Goal: Information Seeking & Learning: Find specific page/section

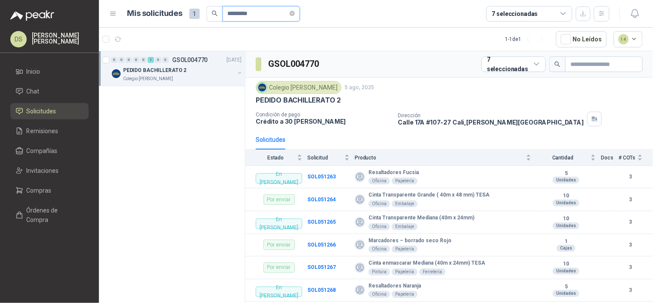
click at [235, 15] on input "*********" at bounding box center [258, 13] width 60 height 15
paste input "text"
click at [202, 60] on p "GSOL004366" at bounding box center [190, 60] width 36 height 6
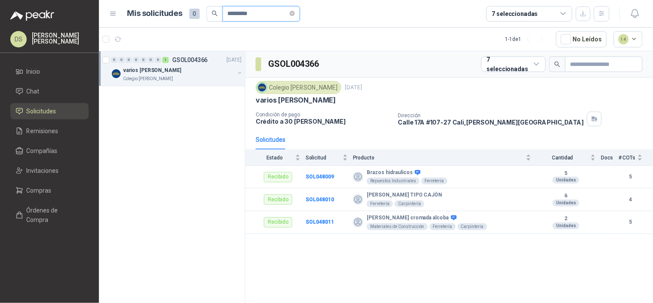
click at [247, 15] on input "*********" at bounding box center [258, 13] width 60 height 15
paste input "text"
click at [181, 65] on div "Recibido SOL050730 8" at bounding box center [154, 60] width 87 height 10
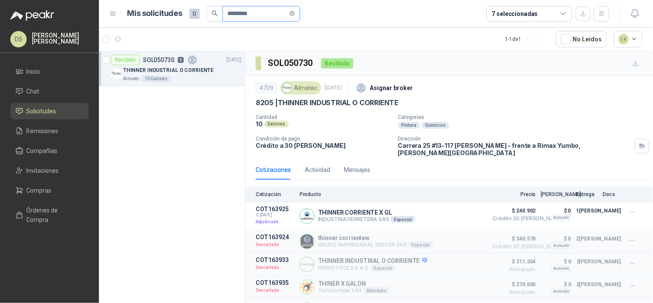
click at [248, 15] on input "*********" at bounding box center [258, 13] width 60 height 15
paste input "text"
type input "*********"
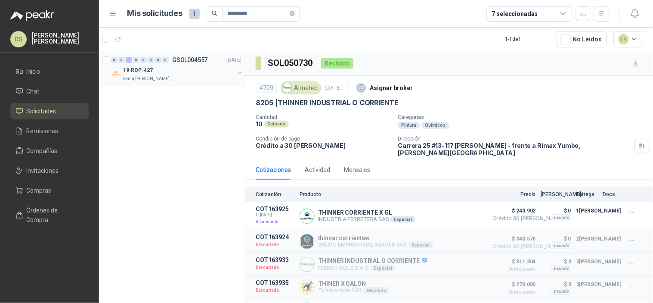
click at [153, 78] on p "Santa [PERSON_NAME]" at bounding box center [146, 78] width 46 height 7
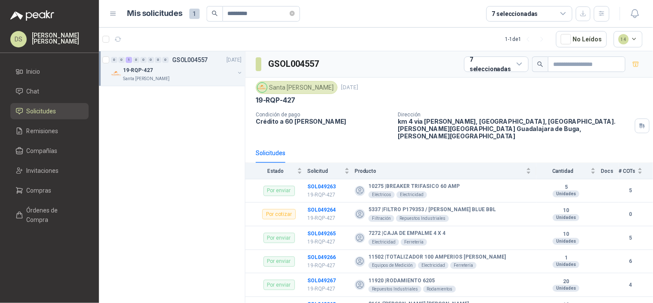
scroll to position [715, 0]
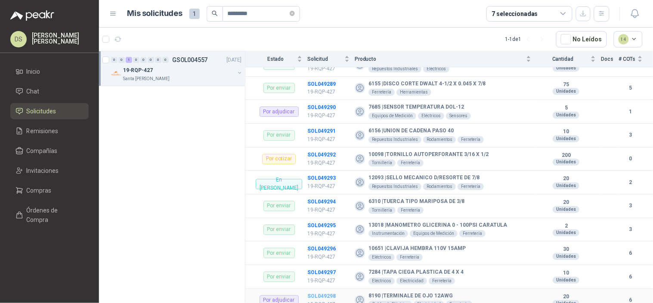
click at [313, 293] on b "SOL049298" at bounding box center [321, 296] width 28 height 6
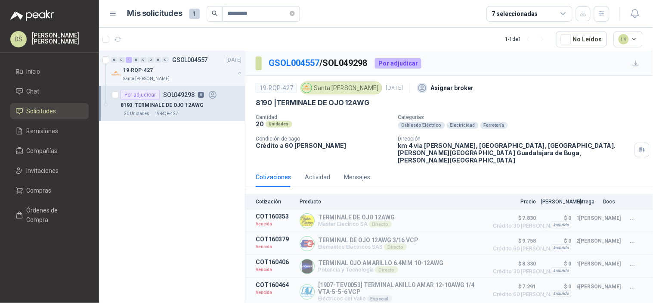
scroll to position [40, 0]
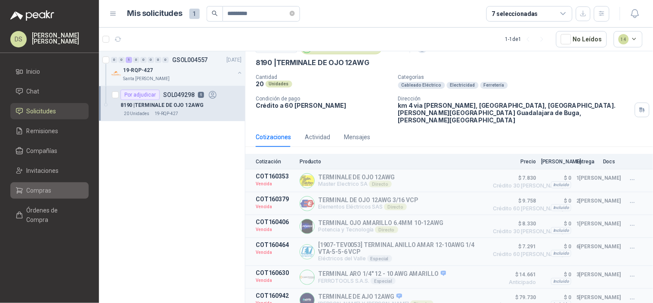
drag, startPoint x: 33, startPoint y: 184, endPoint x: 77, endPoint y: 187, distance: 44.0
click at [33, 184] on link "Compras" at bounding box center [49, 190] width 78 height 16
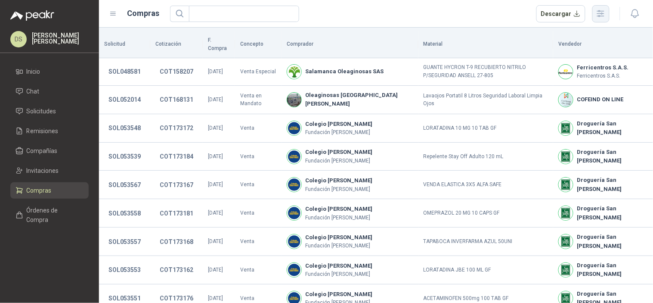
click at [596, 15] on icon "button" at bounding box center [601, 14] width 10 height 10
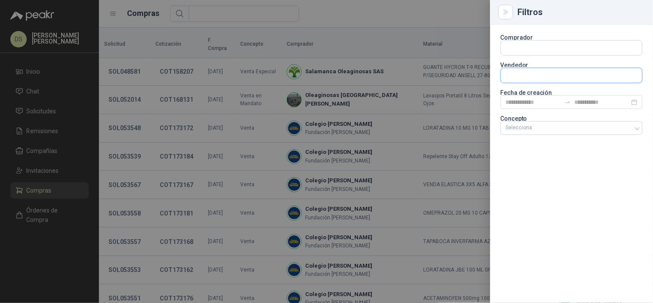
click at [536, 71] on input "text" at bounding box center [571, 75] width 141 height 15
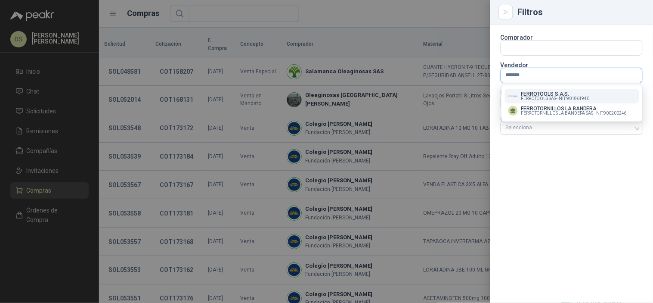
type input "*******"
click at [538, 94] on p "FERROTOOLS S.A.S." at bounding box center [555, 93] width 68 height 5
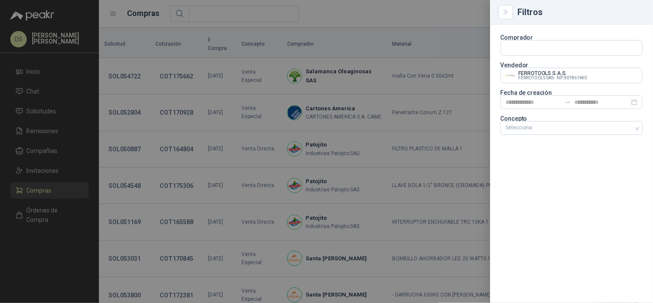
click at [433, 9] on div at bounding box center [326, 151] width 653 height 303
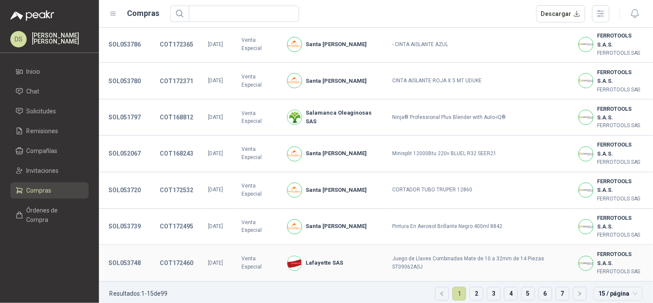
scroll to position [324, 0]
click at [603, 287] on span "15 / página" at bounding box center [618, 293] width 39 height 13
click at [604, 244] on div "30 / página" at bounding box center [617, 248] width 35 height 9
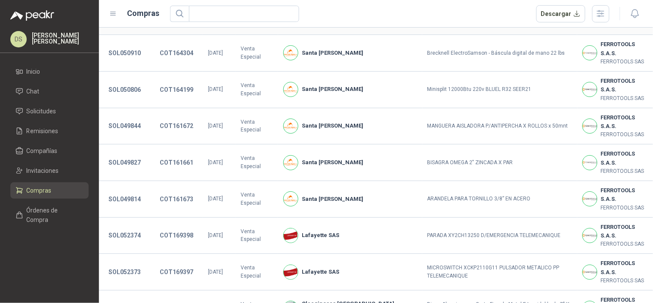
scroll to position [871, 0]
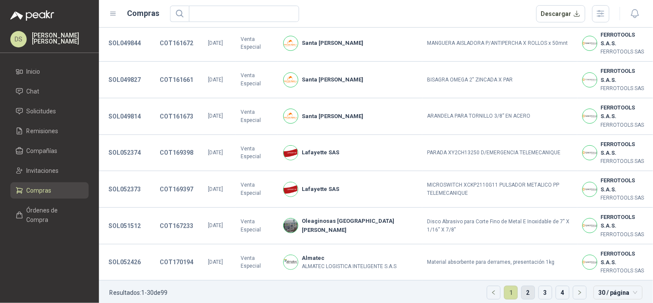
click at [524, 286] on link "2" at bounding box center [528, 292] width 13 height 13
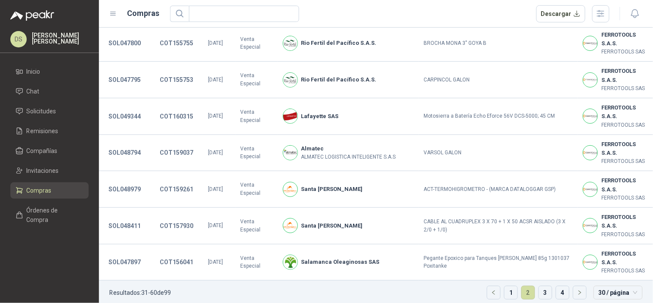
scroll to position [117, 0]
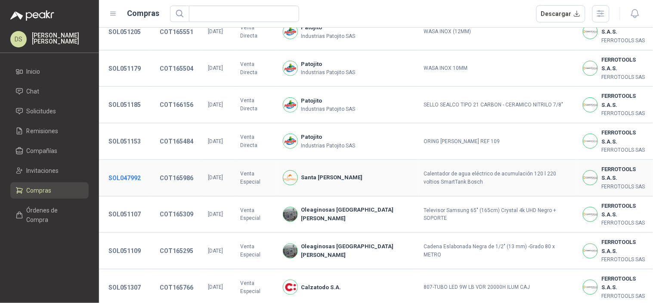
click at [139, 173] on button "SOL047992" at bounding box center [124, 177] width 41 height 15
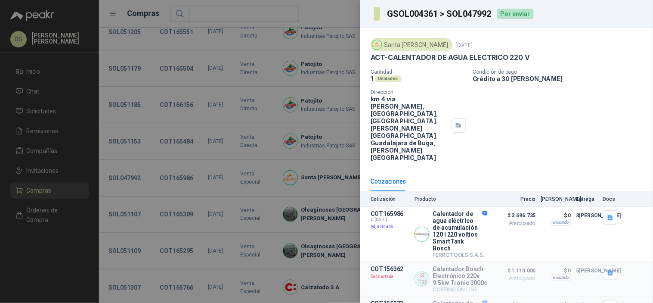
click at [481, 18] on h3 "GSOL004361 > SOL047992" at bounding box center [439, 13] width 105 height 9
copy h3 "SOL047992"
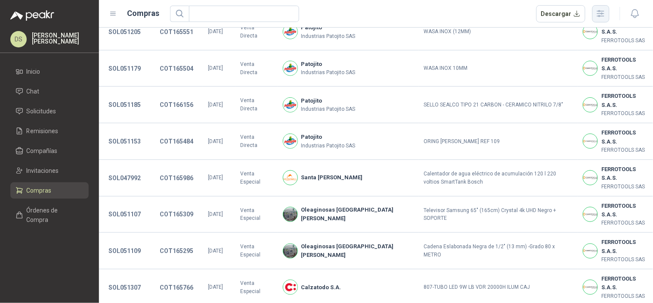
click at [609, 8] on button "button" at bounding box center [600, 13] width 17 height 17
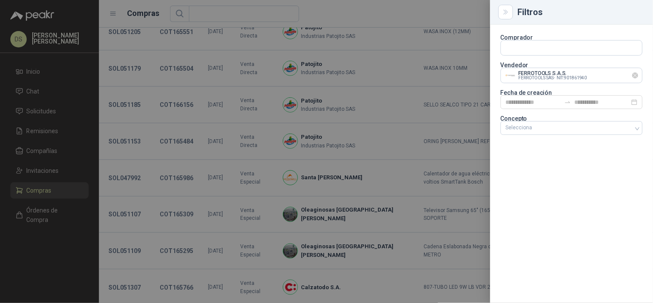
click at [636, 77] on icon "Limpiar" at bounding box center [635, 75] width 7 height 7
click at [616, 74] on input "text" at bounding box center [571, 75] width 141 height 15
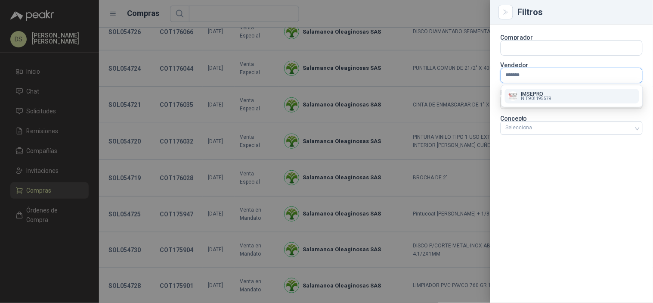
type input "*******"
click at [563, 97] on div "IMSEPRO NIT : 901195579" at bounding box center [571, 95] width 127 height 9
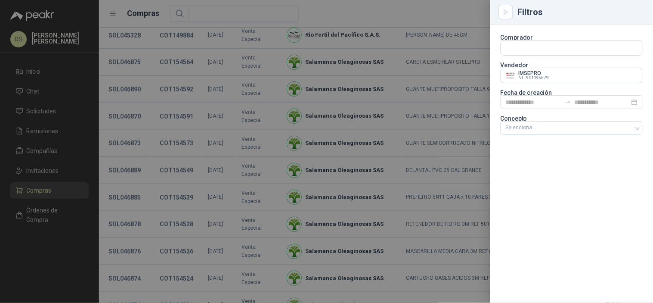
click at [406, 88] on div at bounding box center [326, 151] width 653 height 303
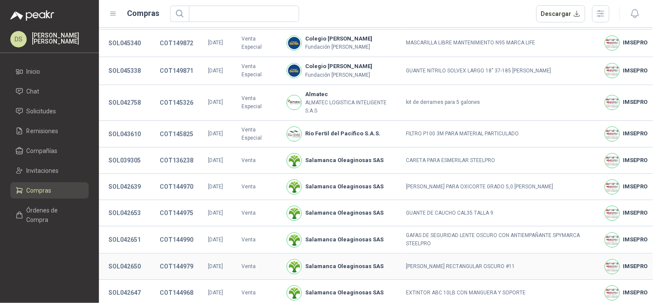
scroll to position [594, 0]
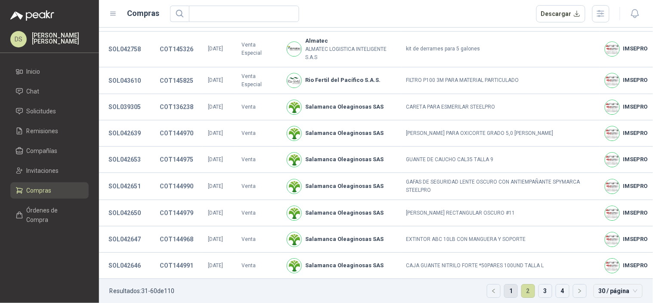
click at [505, 284] on link "1" at bounding box center [510, 290] width 13 height 13
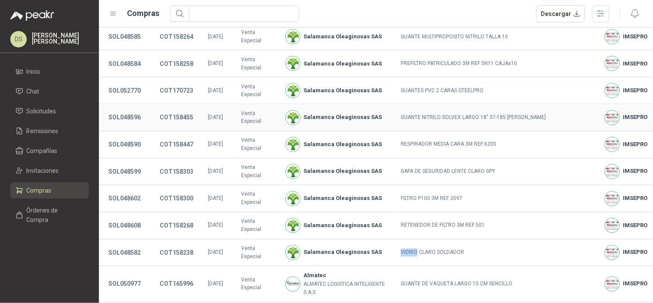
scroll to position [382, 0]
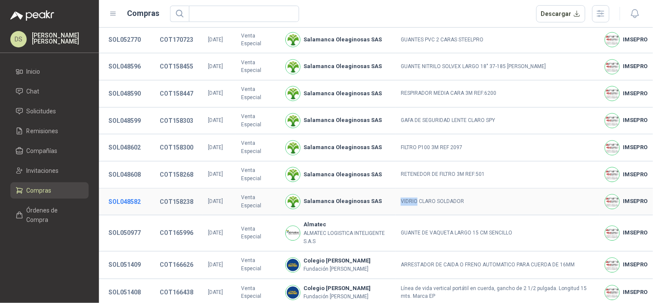
click at [139, 194] on button "SOL048582" at bounding box center [124, 201] width 41 height 15
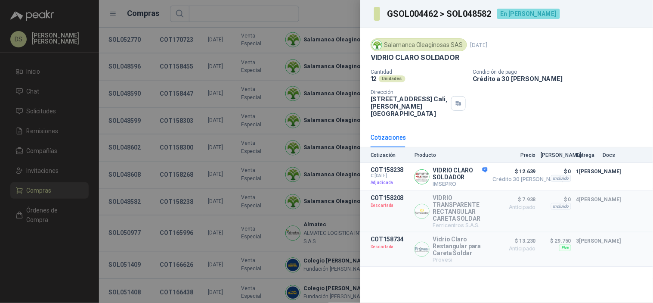
click at [478, 14] on h3 "GSOL004462 > SOL048582" at bounding box center [439, 13] width 105 height 9
copy h3 "SOL048582"
click at [408, 12] on h3 "GSOL004462 > SOL048582" at bounding box center [439, 13] width 105 height 9
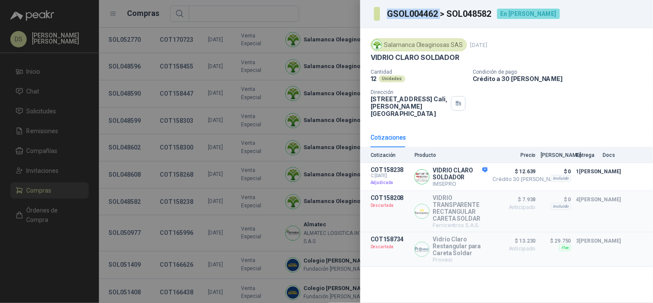
copy h3 "GSOL004462"
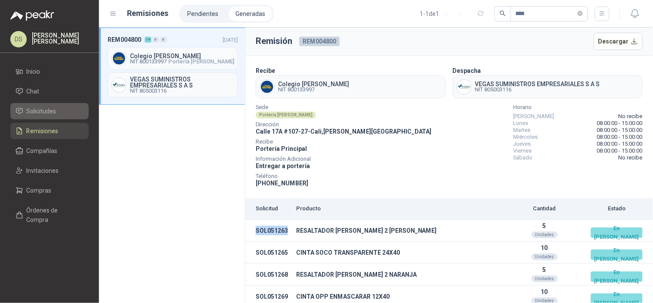
scroll to position [63, 0]
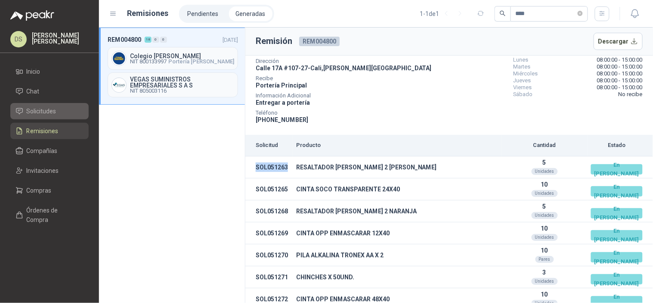
click at [37, 110] on span "Solicitudes" at bounding box center [42, 110] width 30 height 9
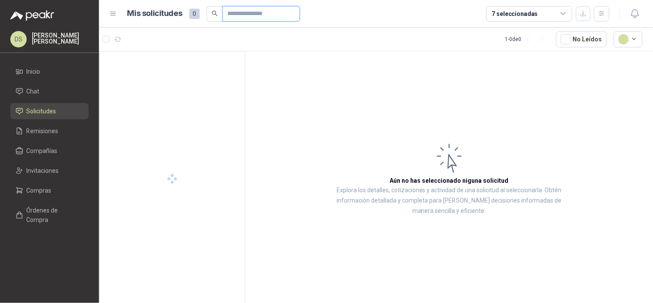
click at [251, 12] on input "text" at bounding box center [258, 13] width 60 height 15
paste input "*********"
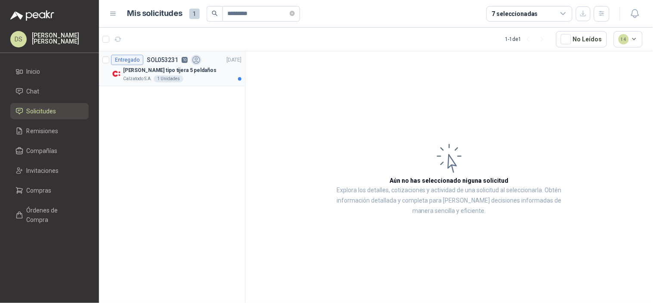
click at [170, 72] on p "[PERSON_NAME] tipo tijera 5 peldaños" at bounding box center [169, 70] width 93 height 8
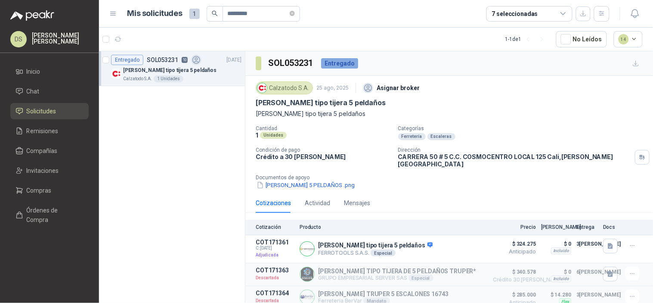
click at [177, 69] on p "[PERSON_NAME] tipo tijera 5 peldaños" at bounding box center [169, 70] width 93 height 8
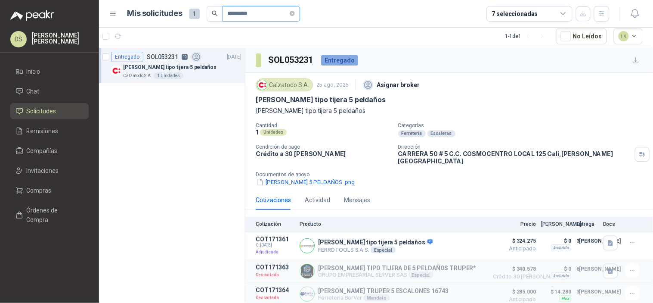
click at [244, 16] on input "*********" at bounding box center [258, 13] width 60 height 15
paste input "text"
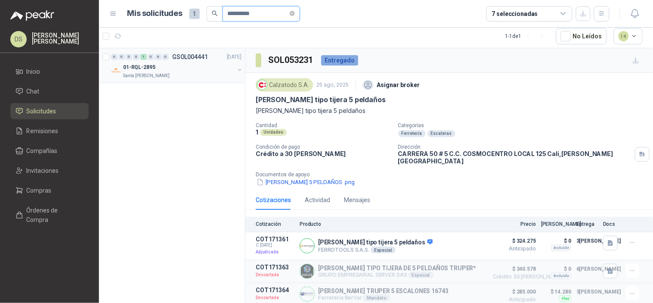
type input "*********"
click at [174, 61] on div "0 0 0 0 1 0 0 0 GSOL004441 11/07/25" at bounding box center [177, 57] width 132 height 10
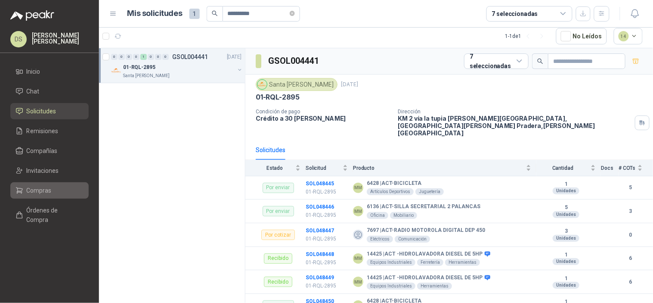
click at [32, 192] on span "Compras" at bounding box center [39, 190] width 25 height 9
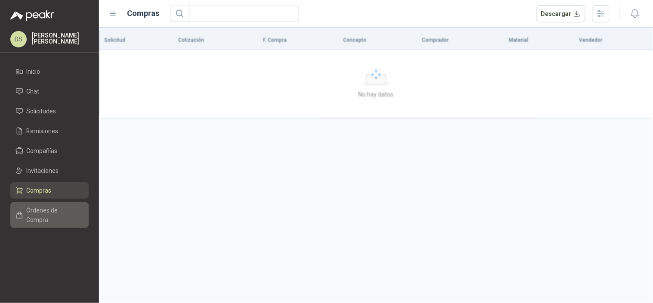
drag, startPoint x: 53, startPoint y: 214, endPoint x: 74, endPoint y: 214, distance: 20.7
click at [53, 214] on span "Órdenes de Compra" at bounding box center [54, 214] width 54 height 19
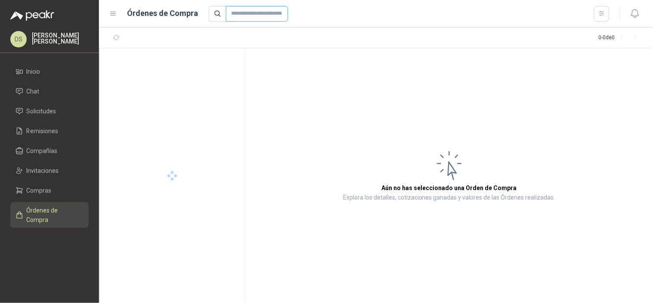
click at [244, 19] on input "text" at bounding box center [257, 13] width 62 height 15
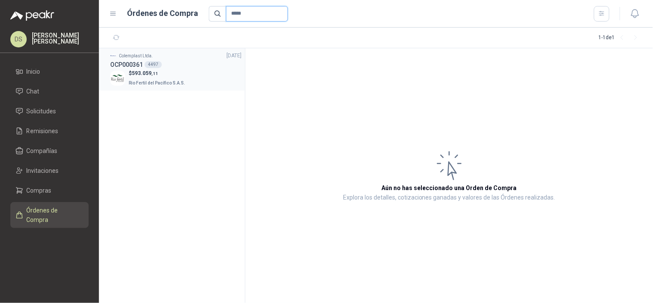
type input "*****"
click at [189, 72] on div "$ 593.059 ,11 Rio Fertil del Pacífico S.A.S." at bounding box center [175, 78] width 131 height 18
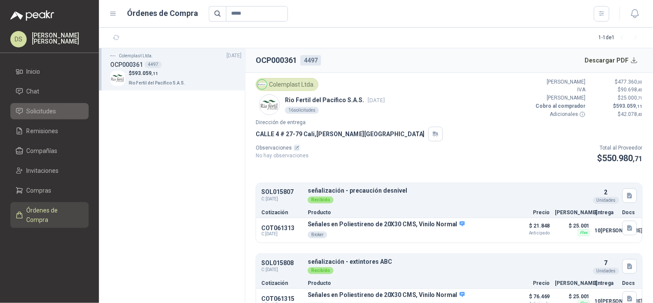
click at [38, 106] on link "Solicitudes" at bounding box center [49, 111] width 78 height 16
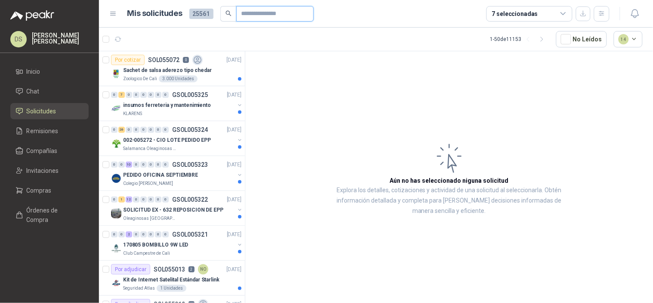
click at [263, 15] on input "text" at bounding box center [271, 13] width 60 height 15
paste input "*********"
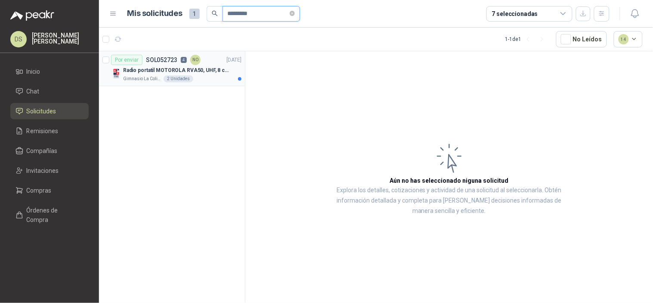
type input "*********"
click at [201, 72] on p "Radio portatil MOTOROLA RVA50, UHF, 8 canales, 500MW" at bounding box center [176, 70] width 107 height 8
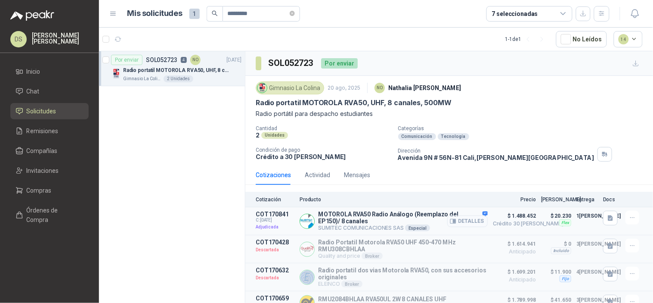
click at [451, 220] on button "Detalles" at bounding box center [467, 221] width 40 height 12
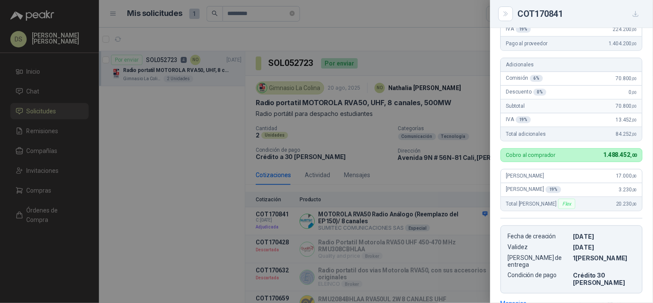
scroll to position [127, 0]
